Goal: Information Seeking & Learning: Find specific fact

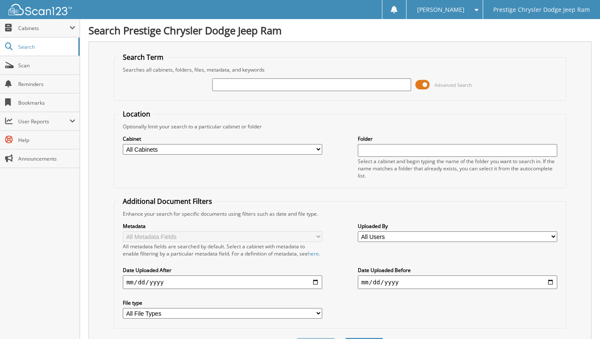
click at [429, 86] on span at bounding box center [423, 84] width 14 height 13
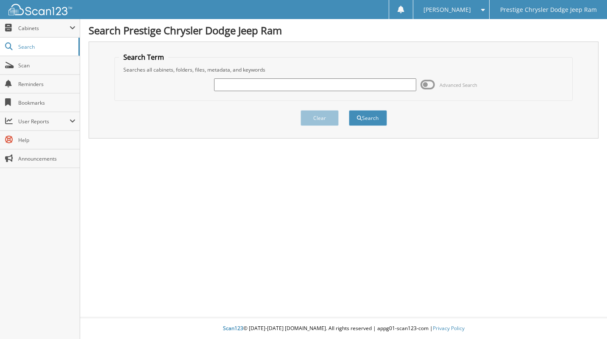
click at [362, 85] on input "text" at bounding box center [315, 84] width 202 height 13
paste input "6186045"
type input "6186045"
click at [372, 116] on button "Search" at bounding box center [368, 118] width 38 height 16
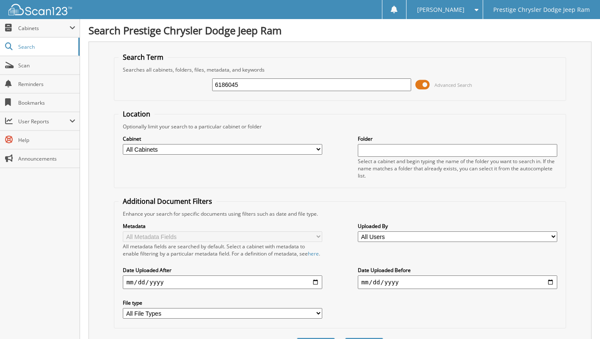
click at [426, 83] on span at bounding box center [423, 84] width 14 height 13
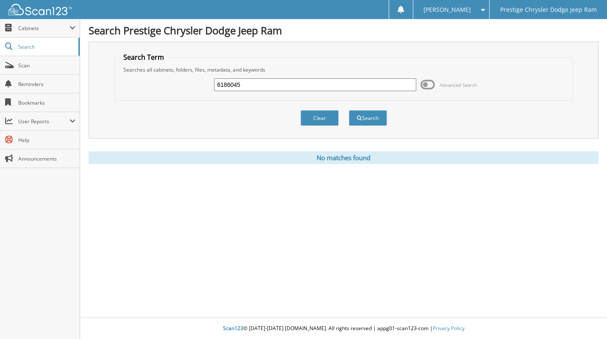
click at [448, 133] on div "Clear Search" at bounding box center [343, 118] width 458 height 34
